Goal: Task Accomplishment & Management: Complete application form

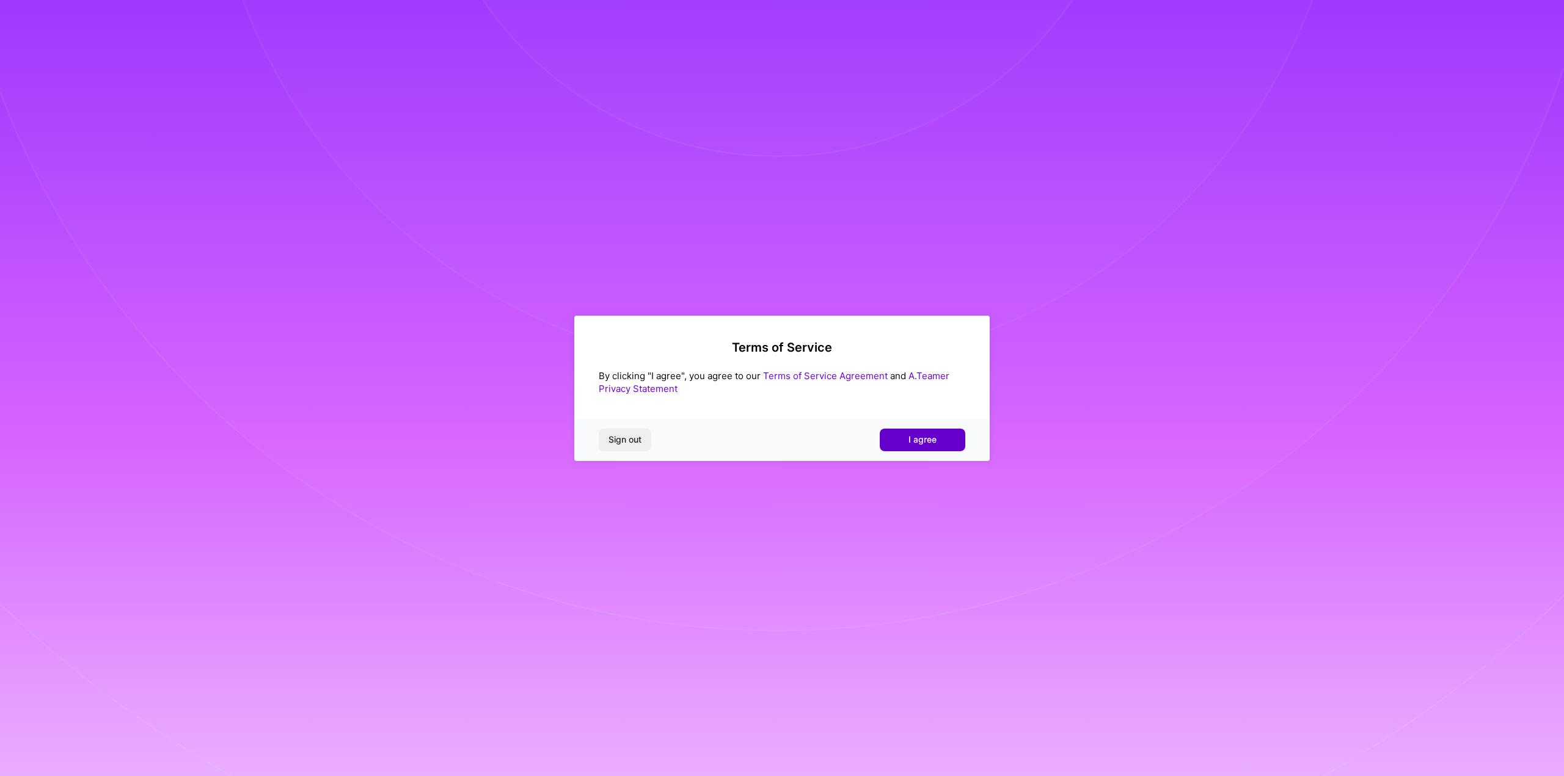
click at [924, 441] on span "I agree" at bounding box center [922, 440] width 28 height 12
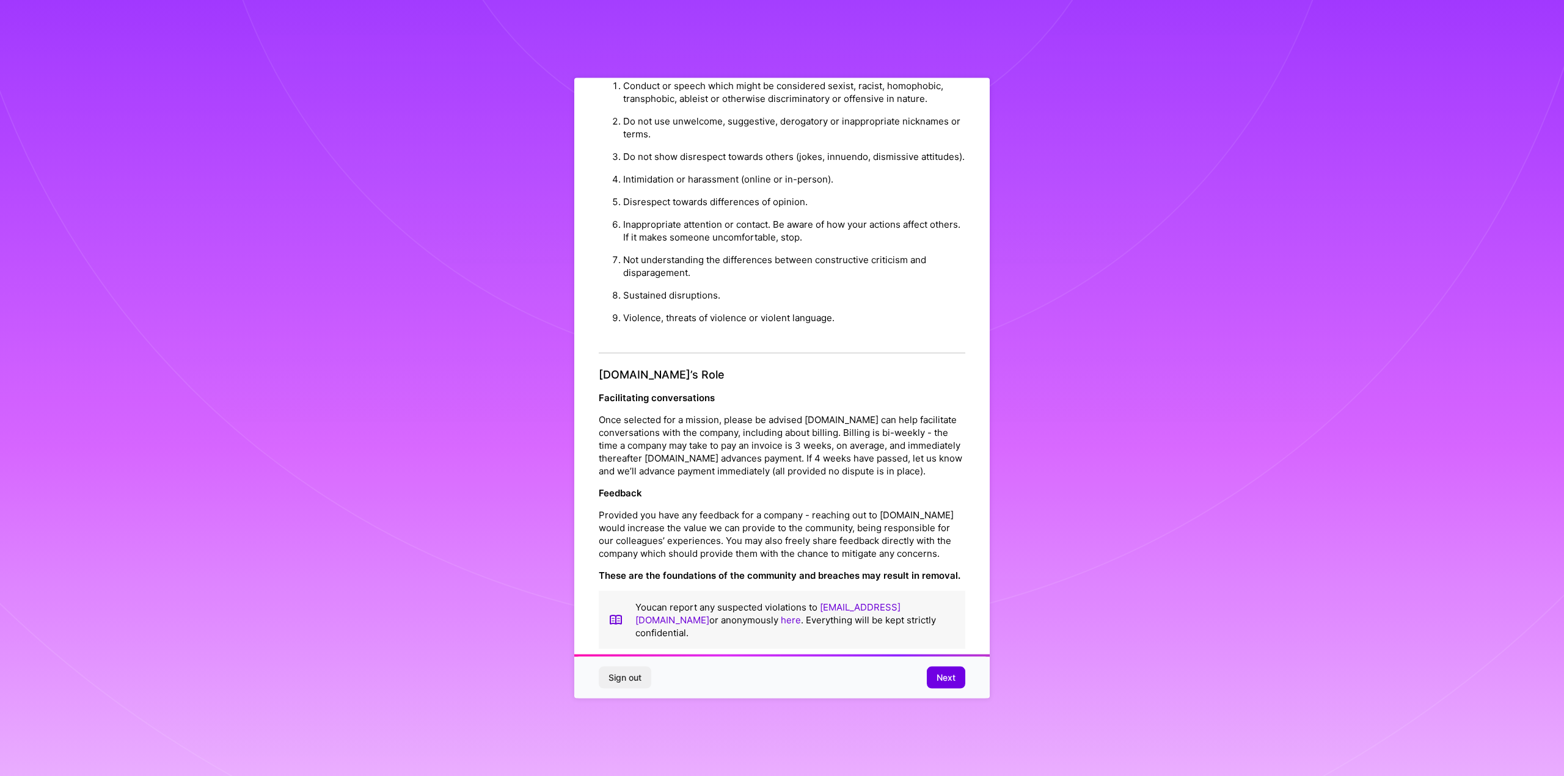
scroll to position [45, 0]
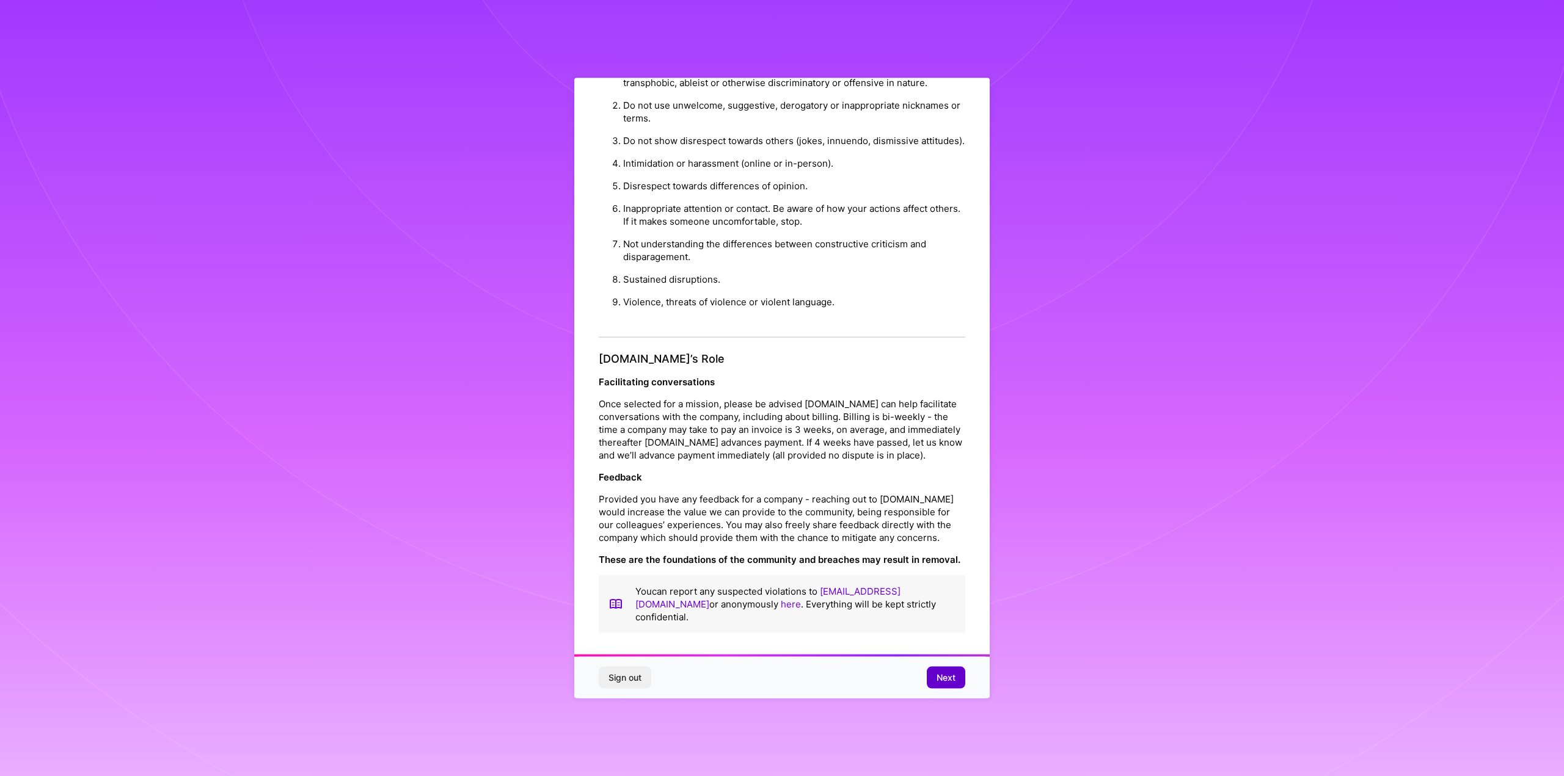
click at [949, 677] on span "Next" at bounding box center [945, 678] width 19 height 12
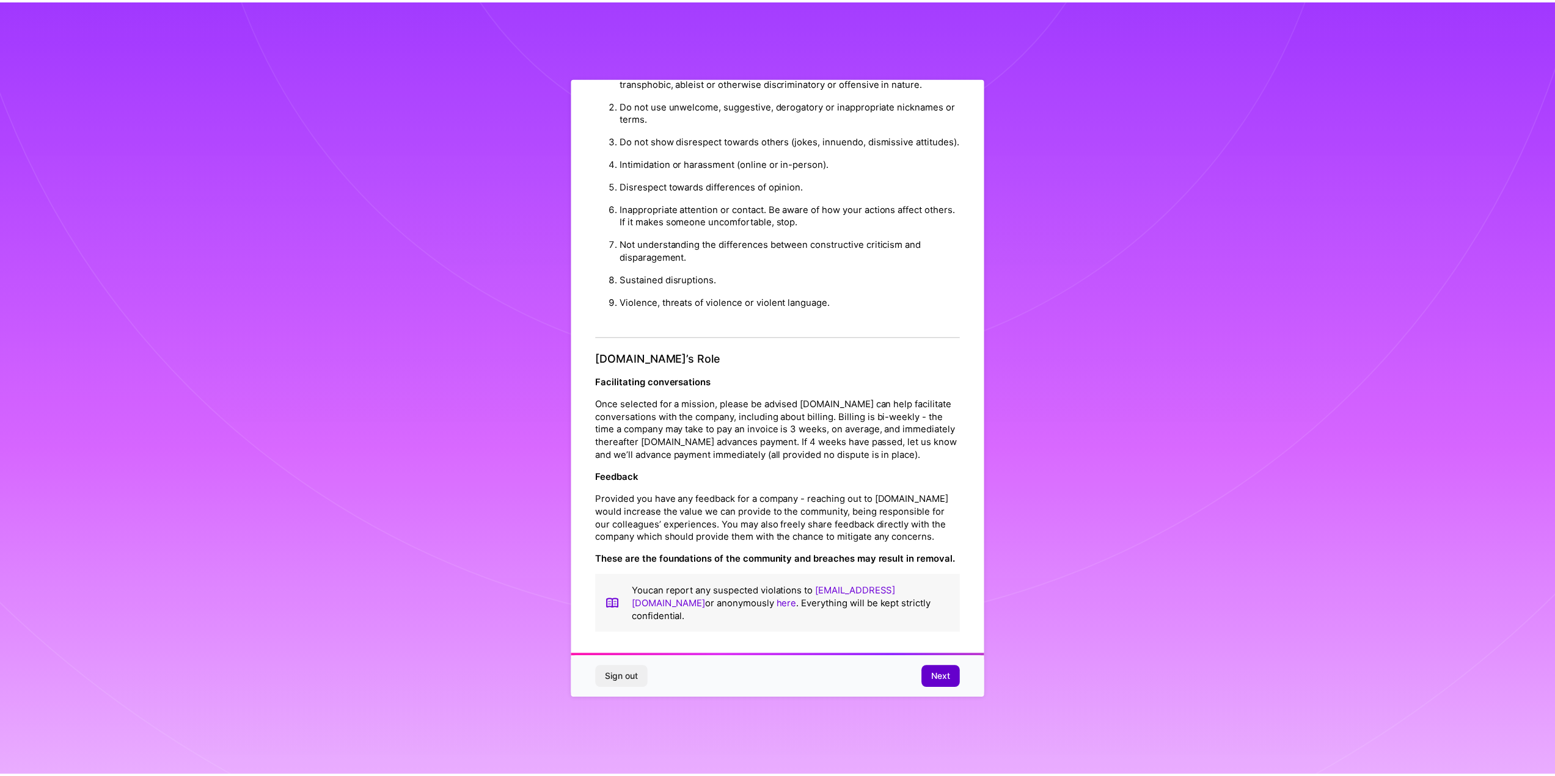
scroll to position [0, 0]
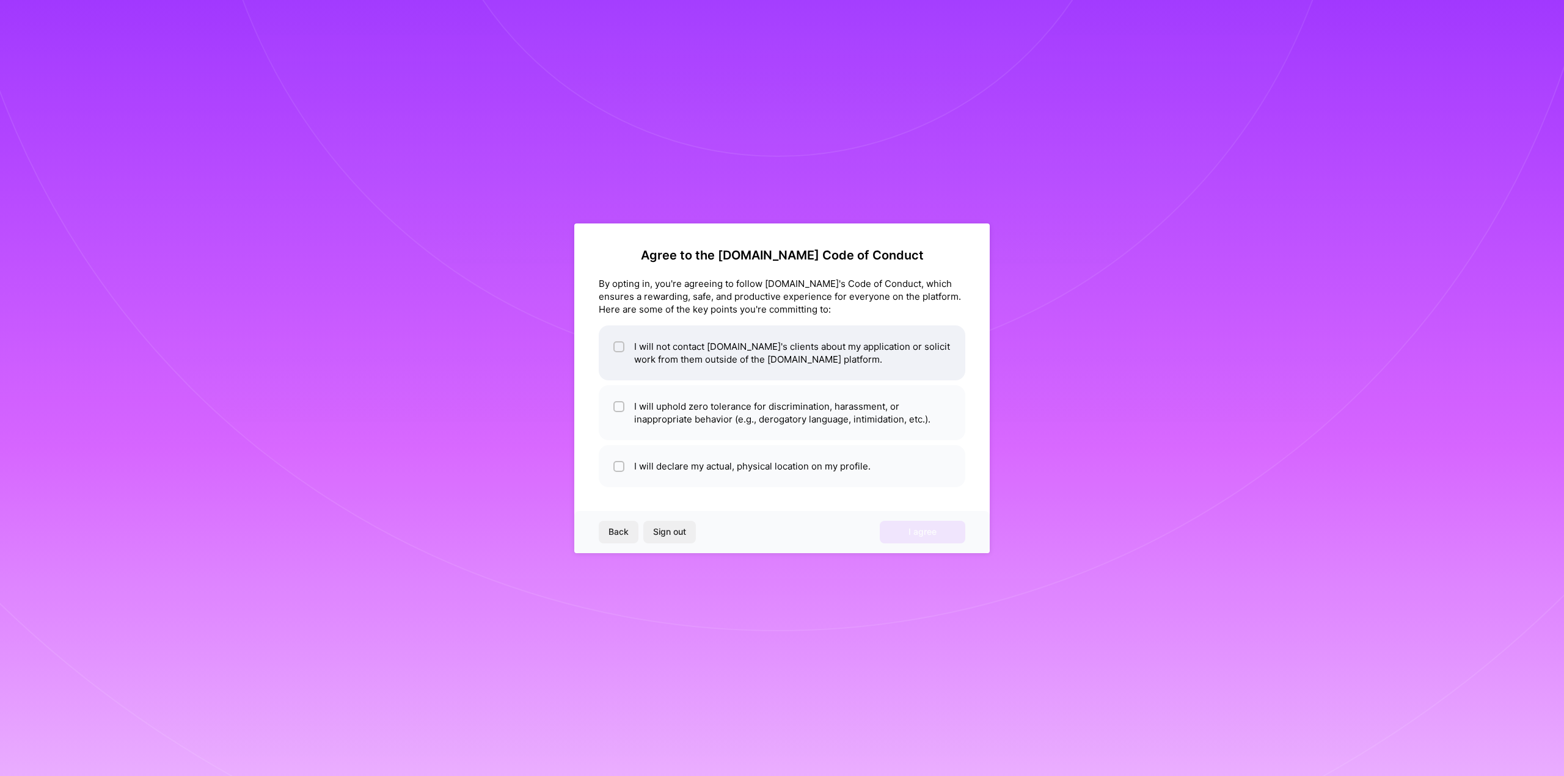
click at [619, 351] on div at bounding box center [618, 346] width 11 height 11
checkbox input "true"
click at [624, 411] on li "I will uphold zero tolerance for discrimination, harassment, or inappropriate b…" at bounding box center [782, 412] width 366 height 55
checkbox input "true"
click at [658, 473] on li "I will declare my actual, physical location on my profile." at bounding box center [782, 466] width 366 height 42
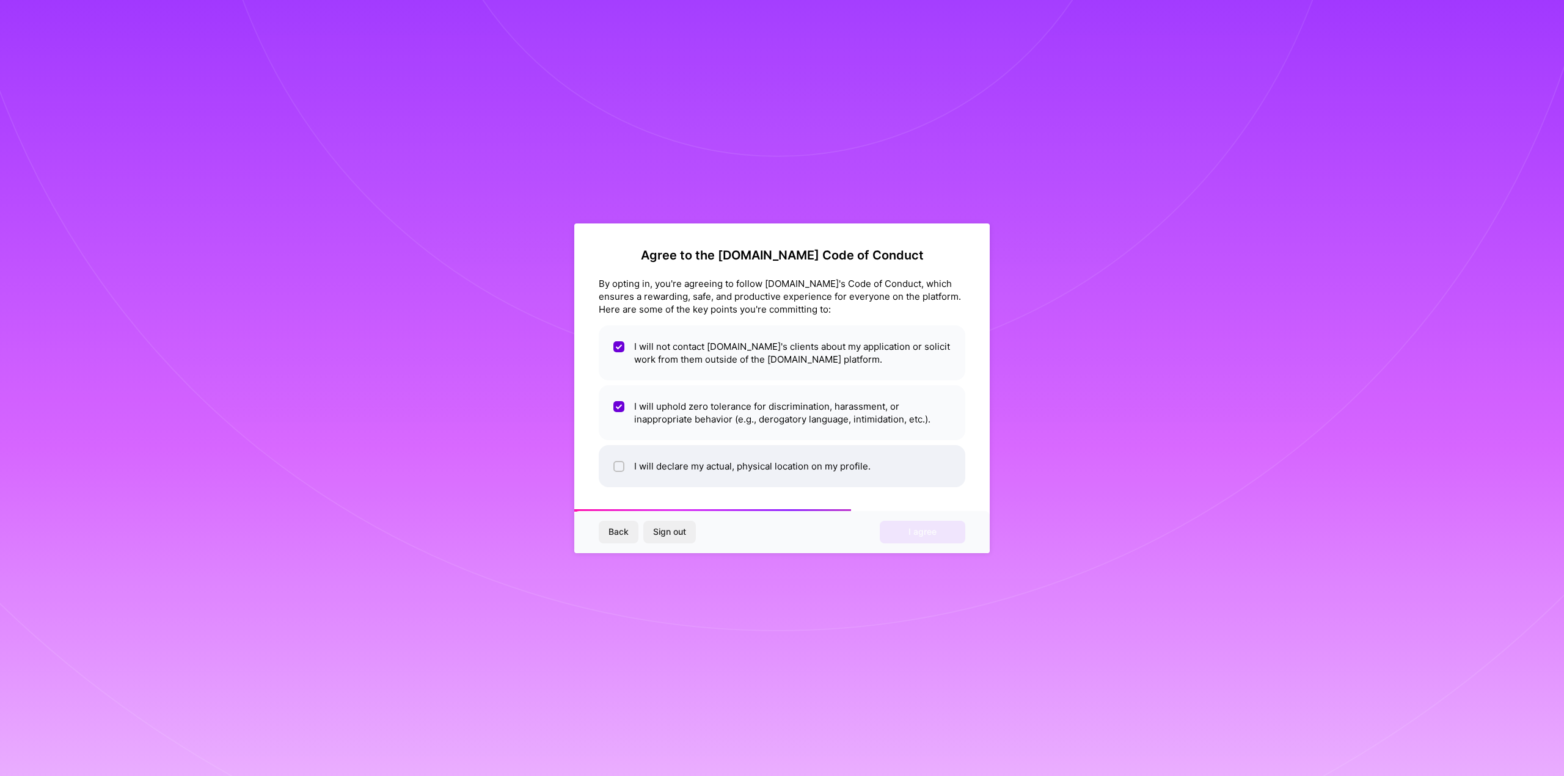
checkbox input "true"
click at [928, 536] on span "I agree" at bounding box center [922, 532] width 28 height 12
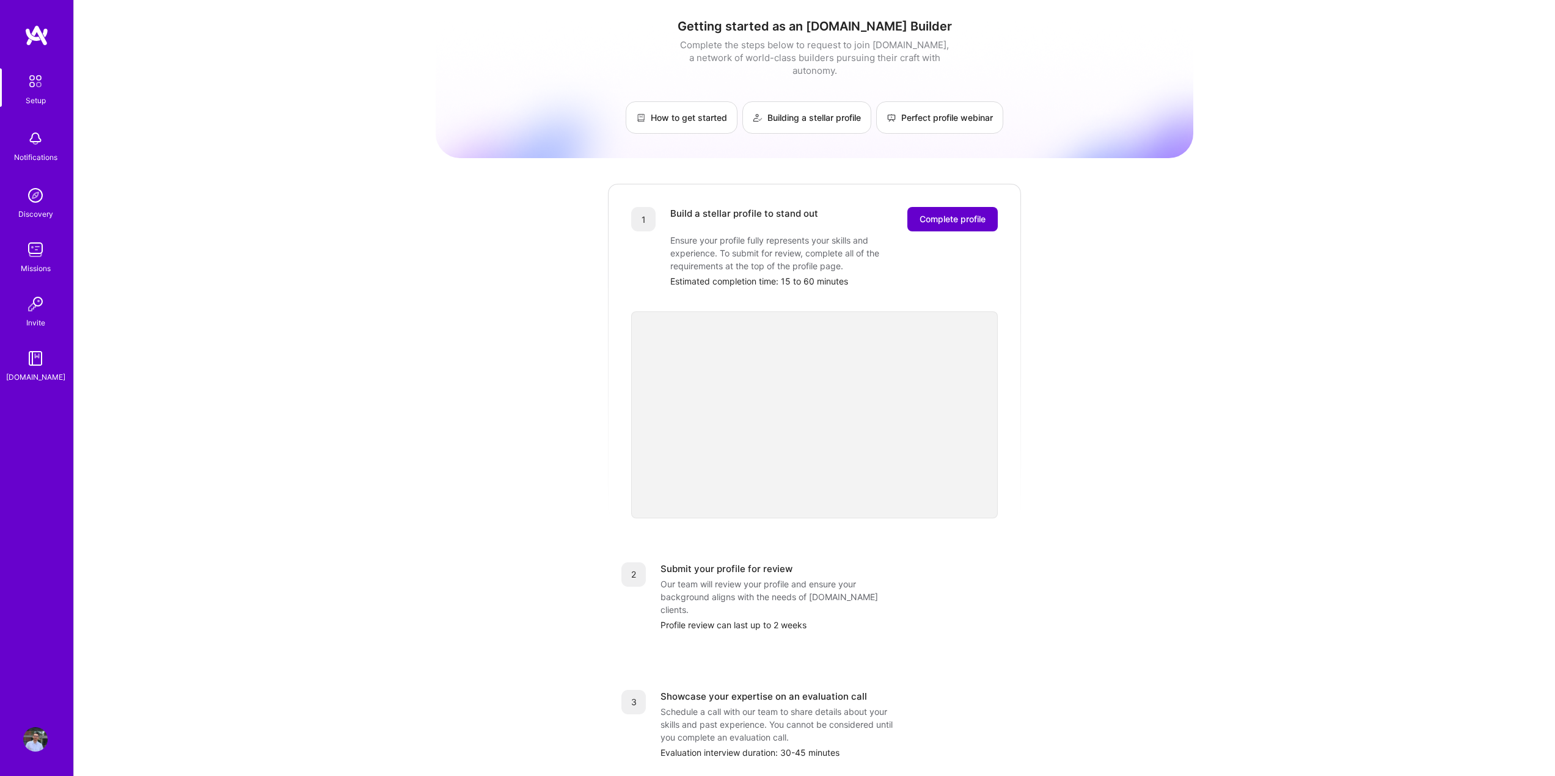
click at [967, 213] on span "Complete profile" at bounding box center [952, 219] width 66 height 12
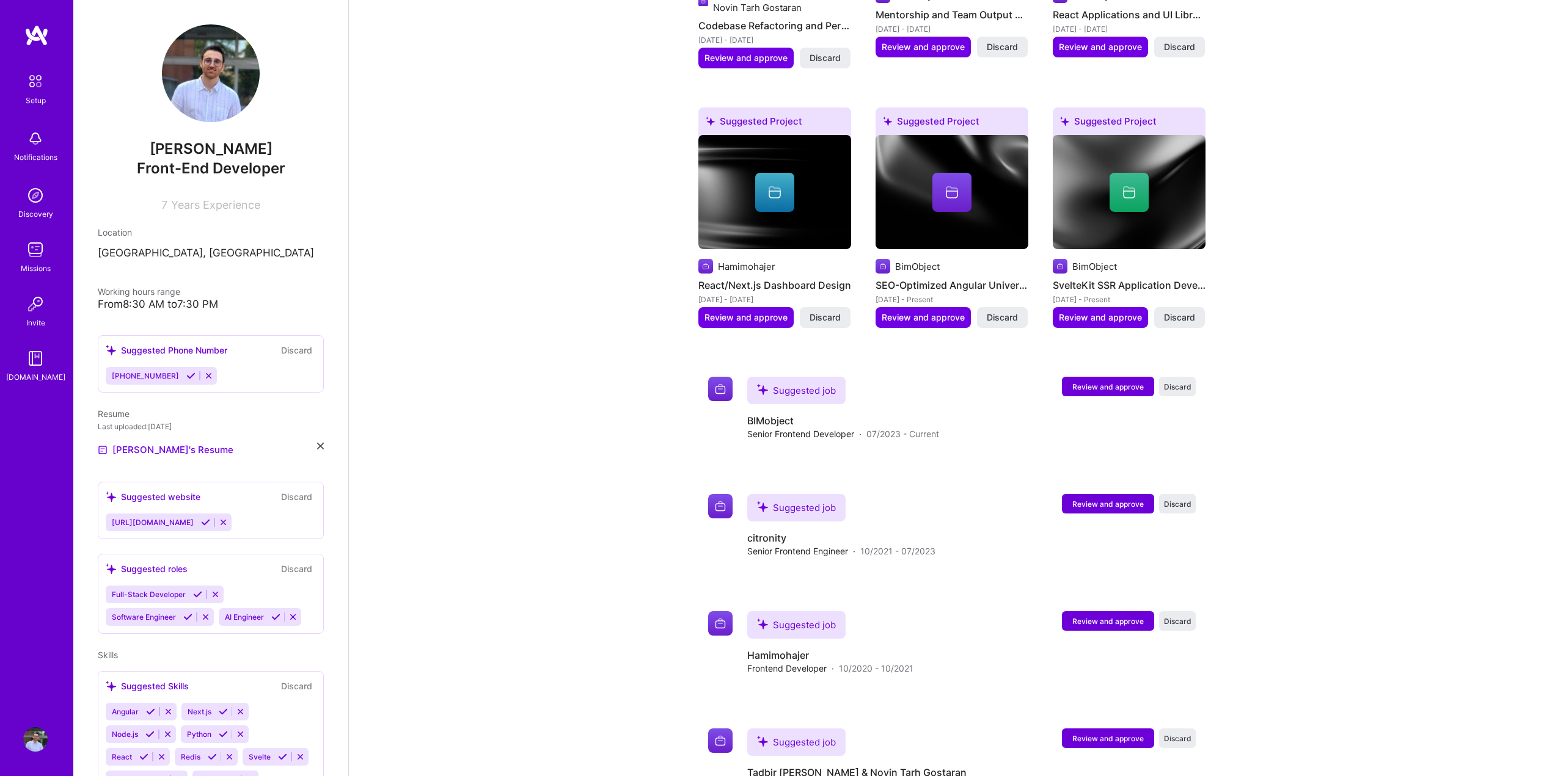
scroll to position [290, 0]
